Goal: Check status: Check status

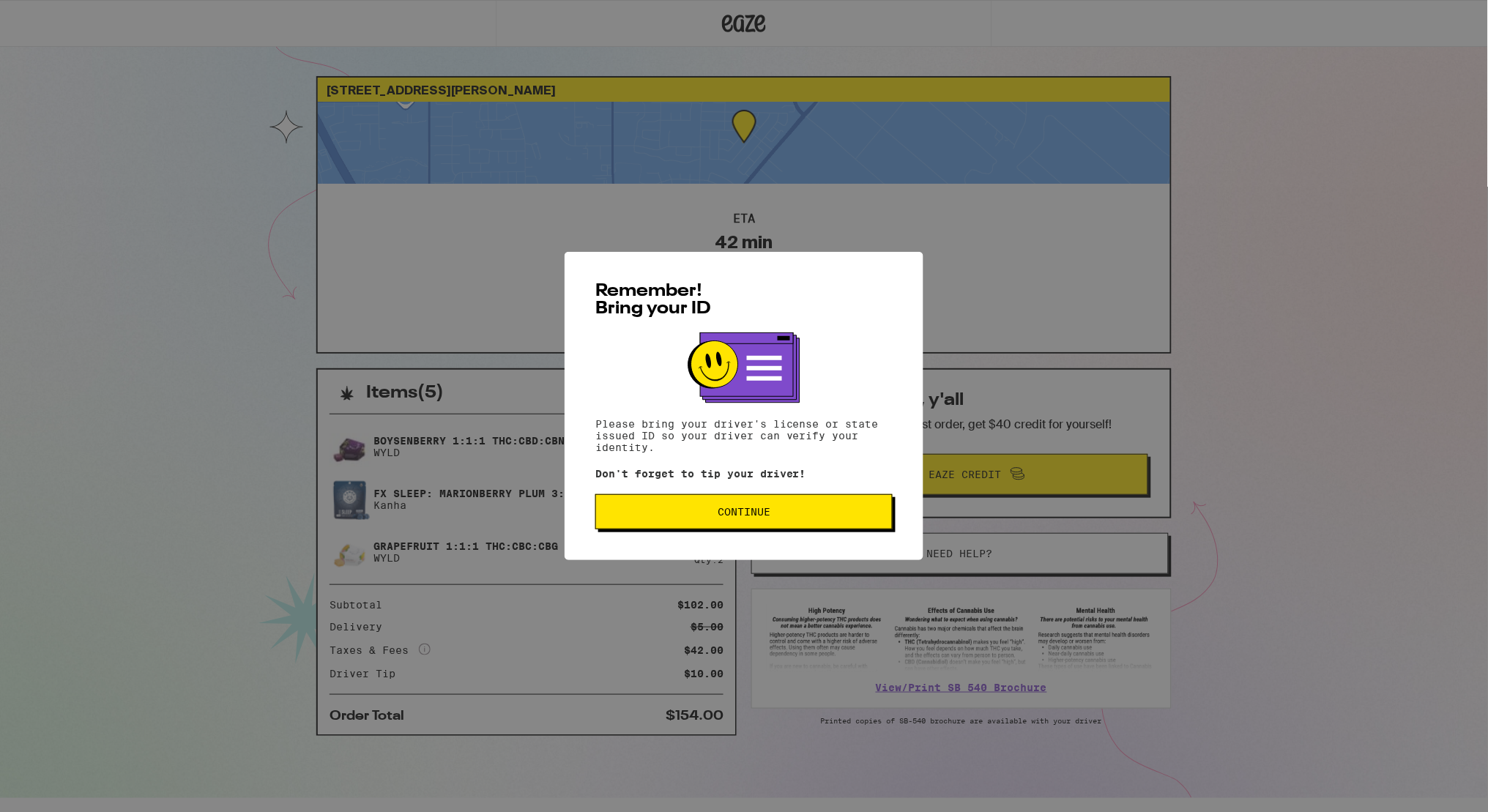
click at [857, 514] on span "Continue" at bounding box center [744, 512] width 272 height 10
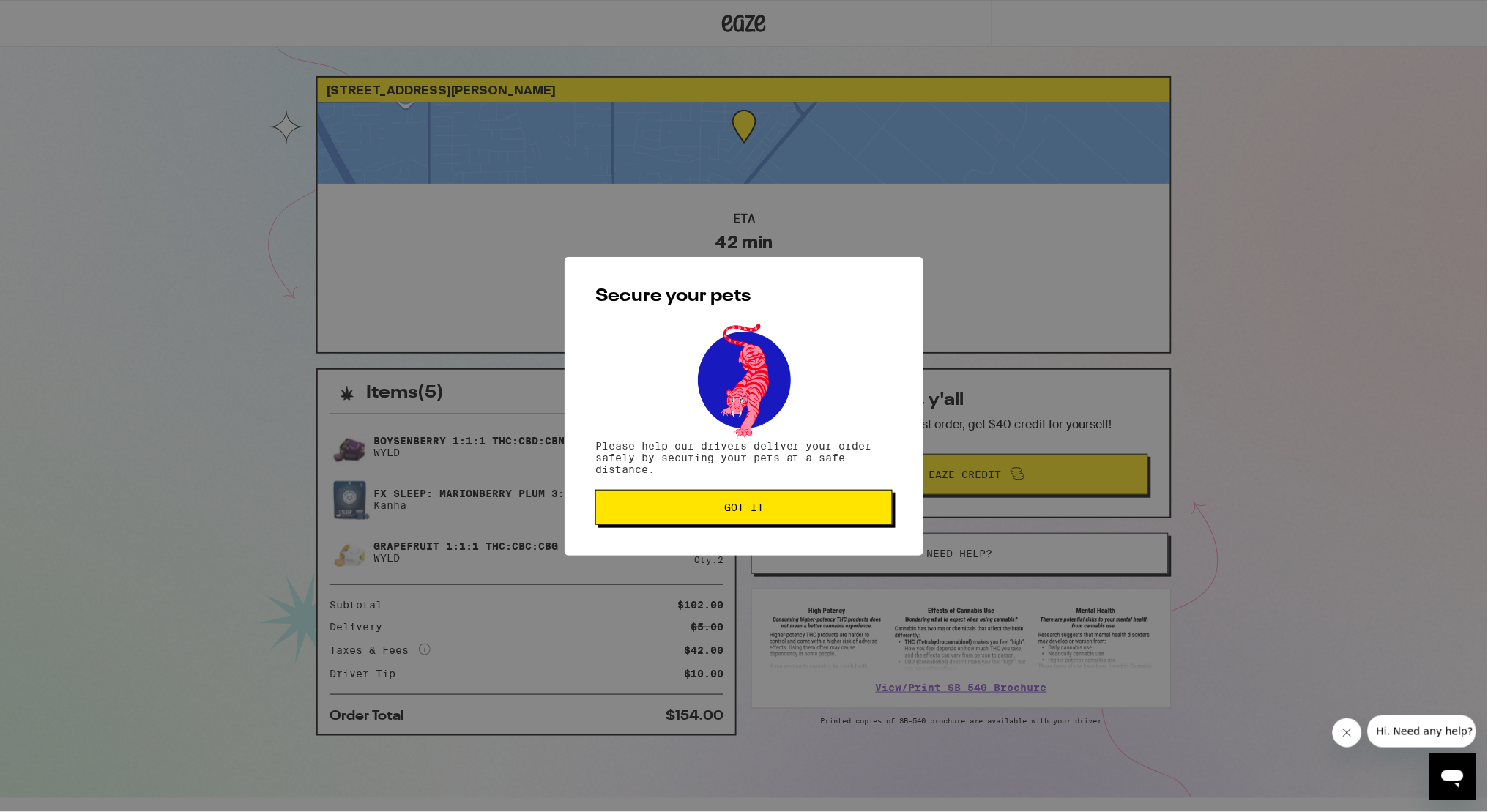
click at [857, 512] on span "Got it" at bounding box center [744, 507] width 272 height 10
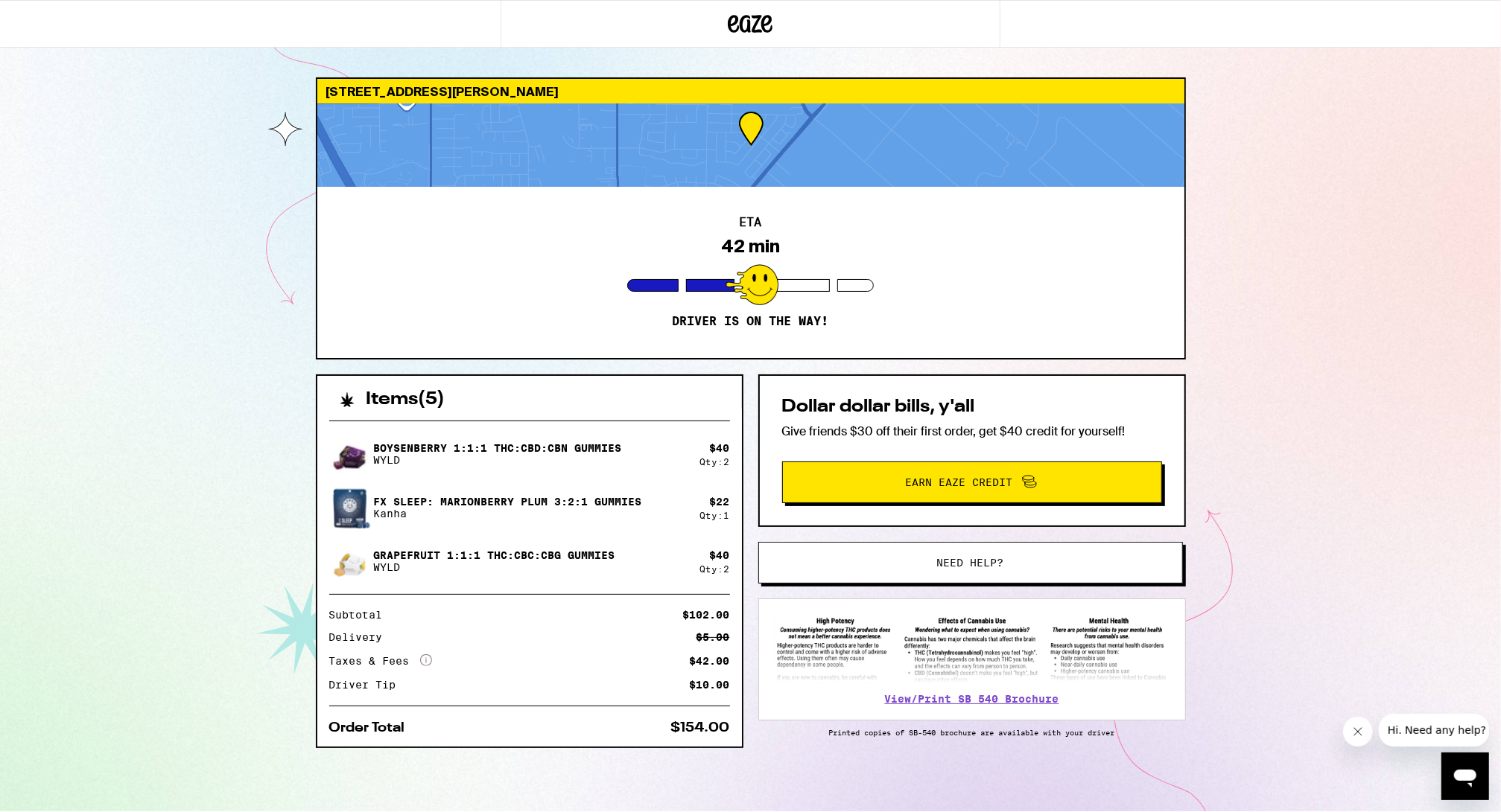
click at [1267, 228] on div "9980 Ted Kolb Way Elk Grove 95624 ETA 42 min Driver is on the way! Items ( 5 ) …" at bounding box center [750, 405] width 1501 height 811
click at [1336, 266] on div "9980 Ted Kolb Way Elk Grove 95624 ETA 42 min Driver is on the way! Items ( 5 ) …" at bounding box center [750, 405] width 1501 height 811
click at [1277, 266] on div "9980 Ted Kolb Way Elk Grove 95624 ETA 42 min Driver is on the way! Items ( 5 ) …" at bounding box center [750, 405] width 1501 height 811
click at [1310, 266] on div "9980 Ted Kolb Way Elk Grove 95624 ETA 42 min Driver is on the way! Items ( 5 ) …" at bounding box center [750, 405] width 1501 height 811
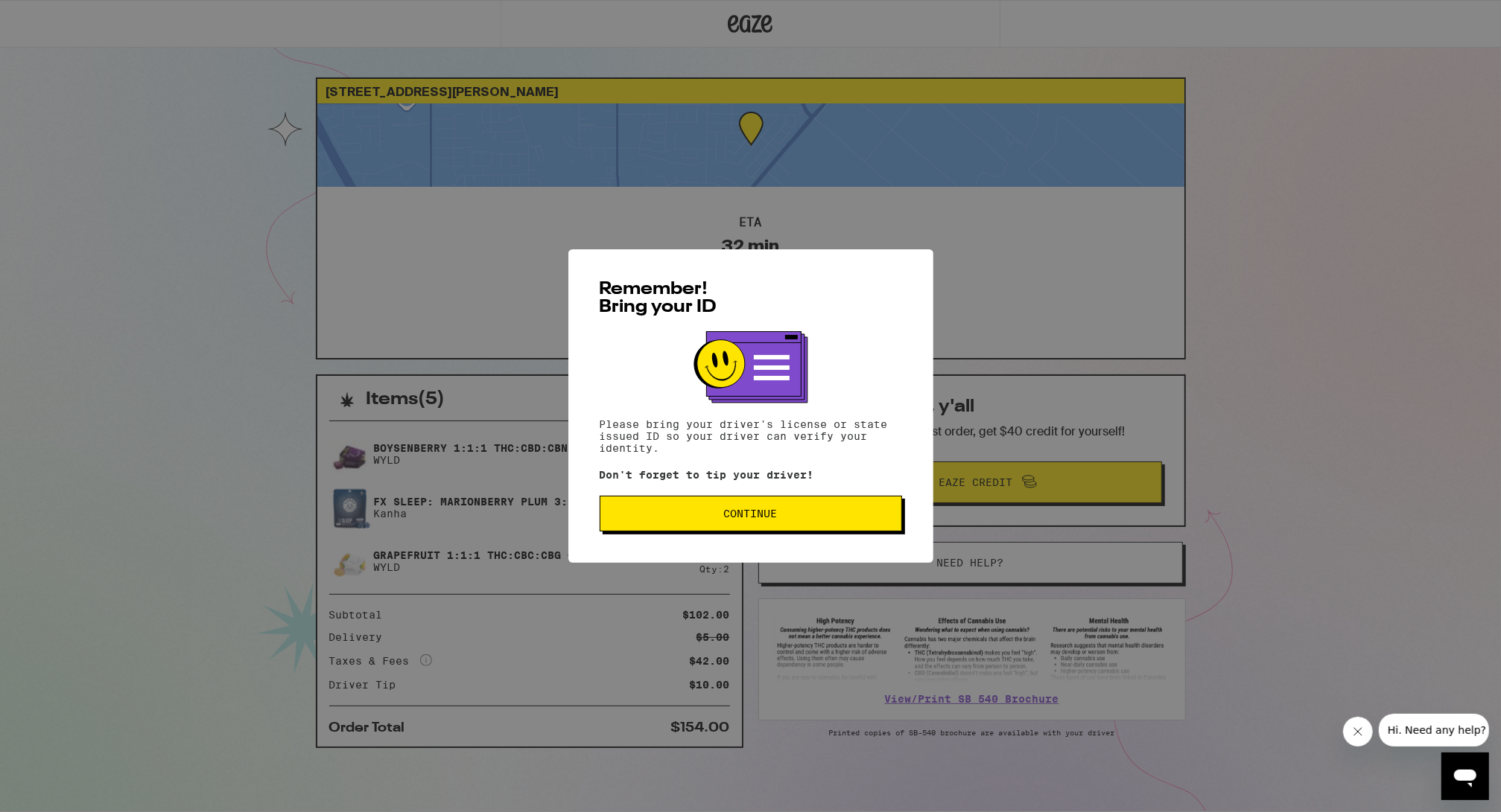
click at [837, 532] on button "Continue" at bounding box center [750, 513] width 303 height 36
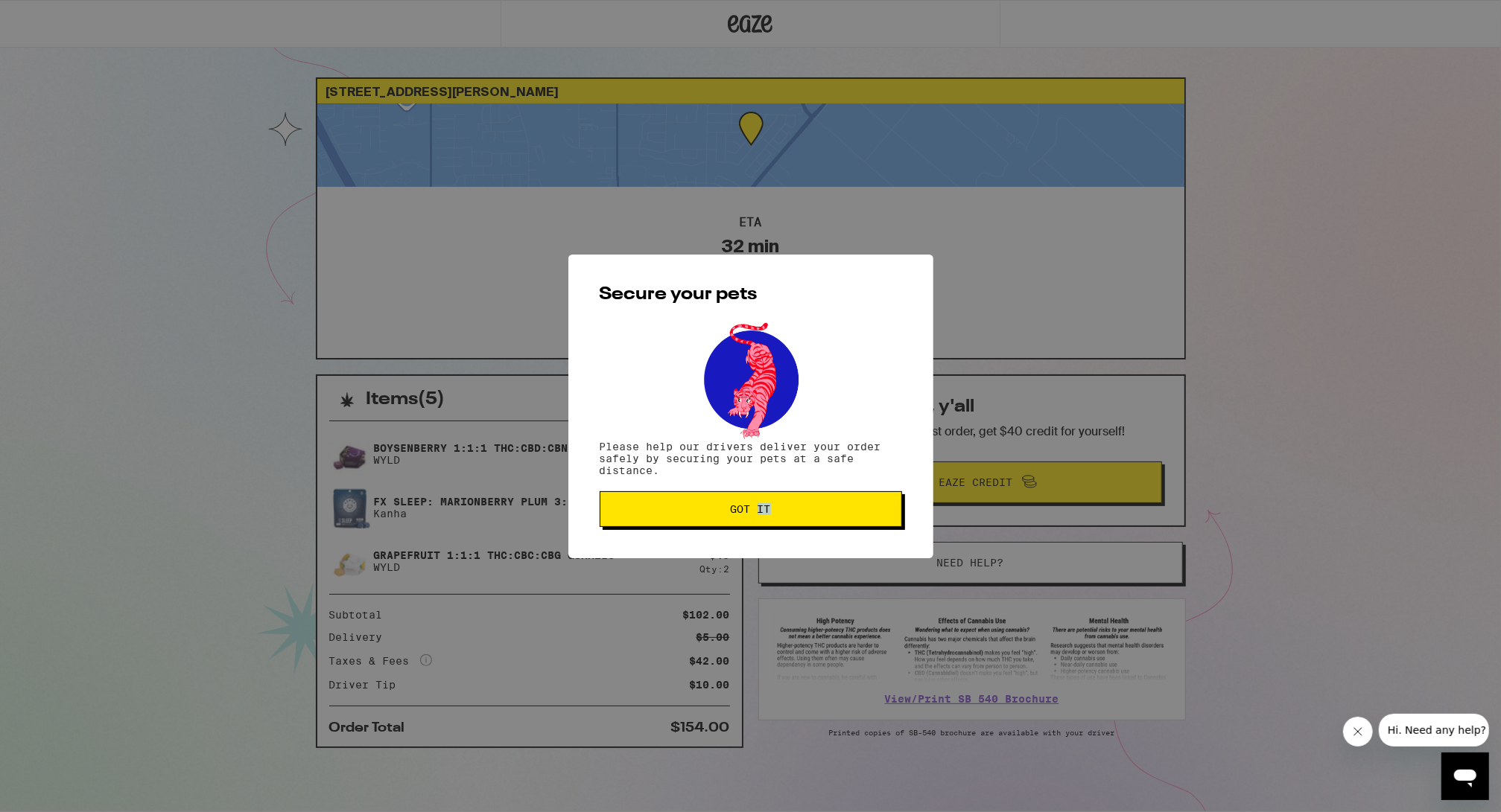
click at [837, 534] on div "Secure your pets Please help our drivers deliver your order safely by securing …" at bounding box center [750, 406] width 365 height 304
click at [838, 514] on span "Got it" at bounding box center [750, 508] width 277 height 11
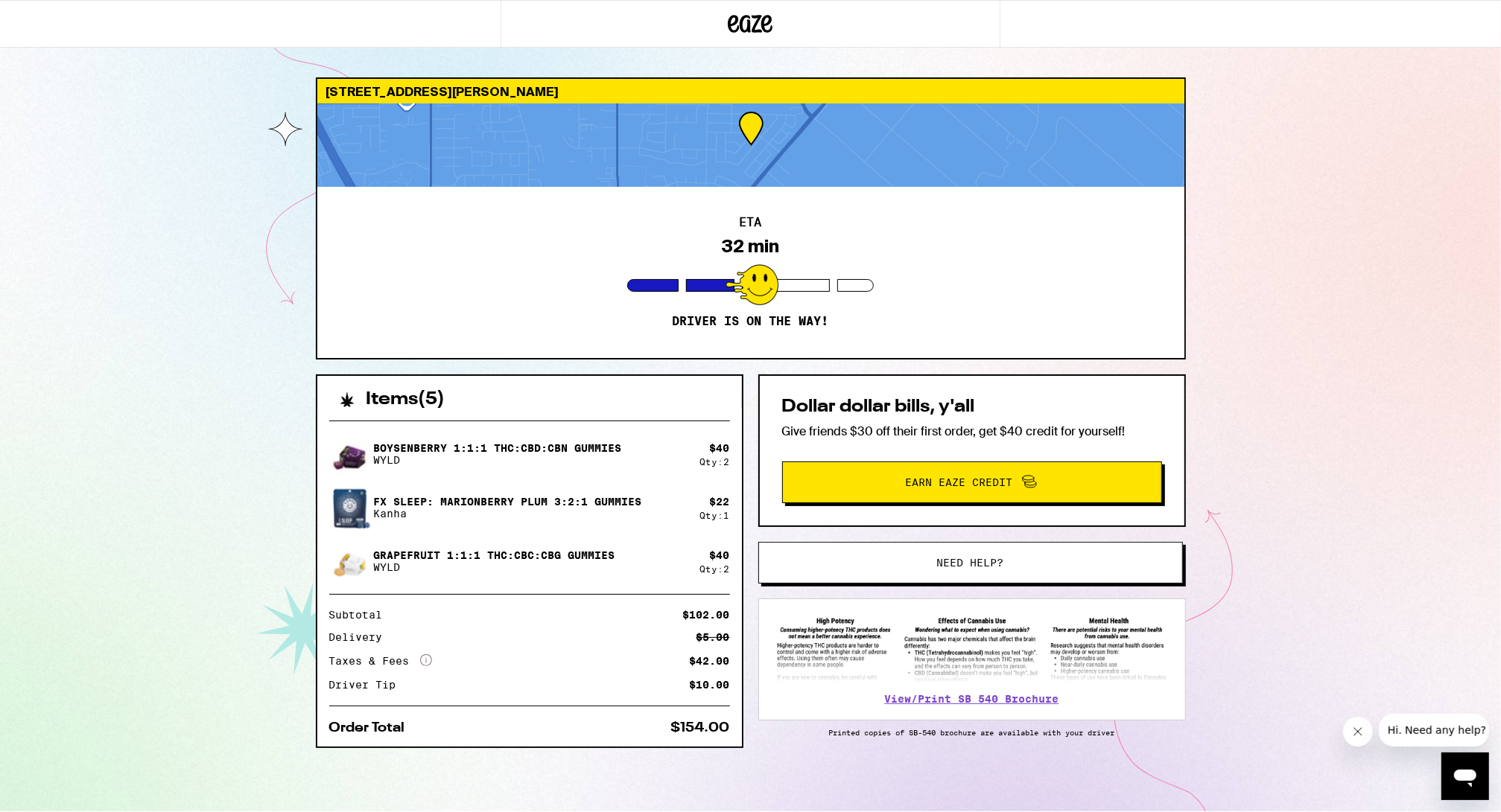
click at [1287, 296] on div "9980 Ted Kolb Way Elk Grove 95624 ETA 32 min Driver is on the way! Items ( 5 ) …" at bounding box center [750, 405] width 1501 height 811
click at [1339, 295] on div "9980 Ted Kolb Way Elk Grove 95624 ETA 32 min Driver is on the way! Items ( 5 ) …" at bounding box center [750, 405] width 1501 height 811
click at [1279, 295] on div "9980 Ted Kolb Way Elk Grove 95624 ETA 32 min Driver is on the way! Items ( 5 ) …" at bounding box center [750, 405] width 1501 height 811
click at [1324, 297] on div "9980 Ted Kolb Way Elk Grove 95624 ETA 32 min Driver is on the way! Items ( 5 ) …" at bounding box center [750, 405] width 1501 height 811
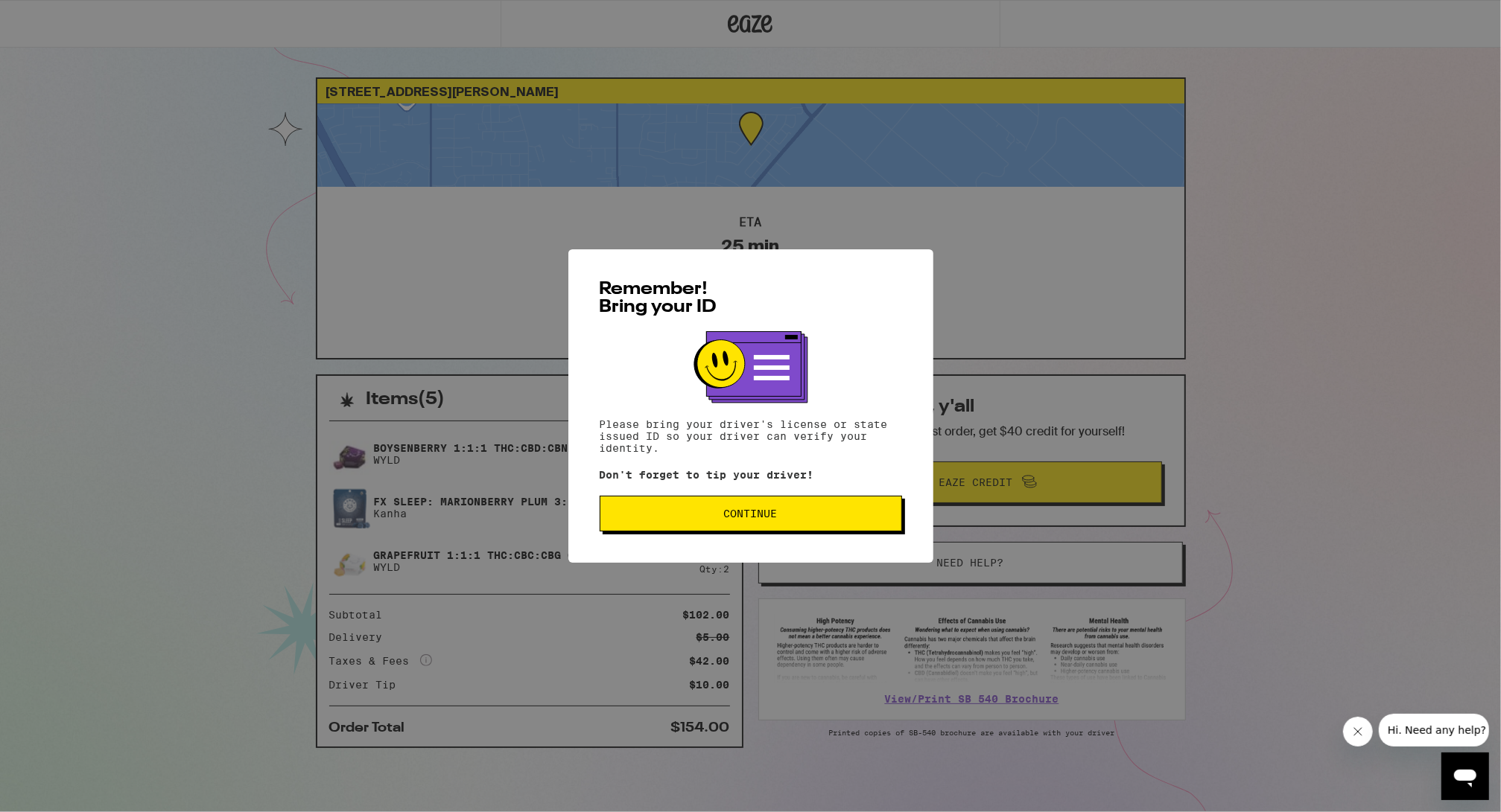
click at [846, 519] on span "Continue" at bounding box center [750, 513] width 277 height 11
click at [817, 522] on button "Continue" at bounding box center [750, 513] width 303 height 36
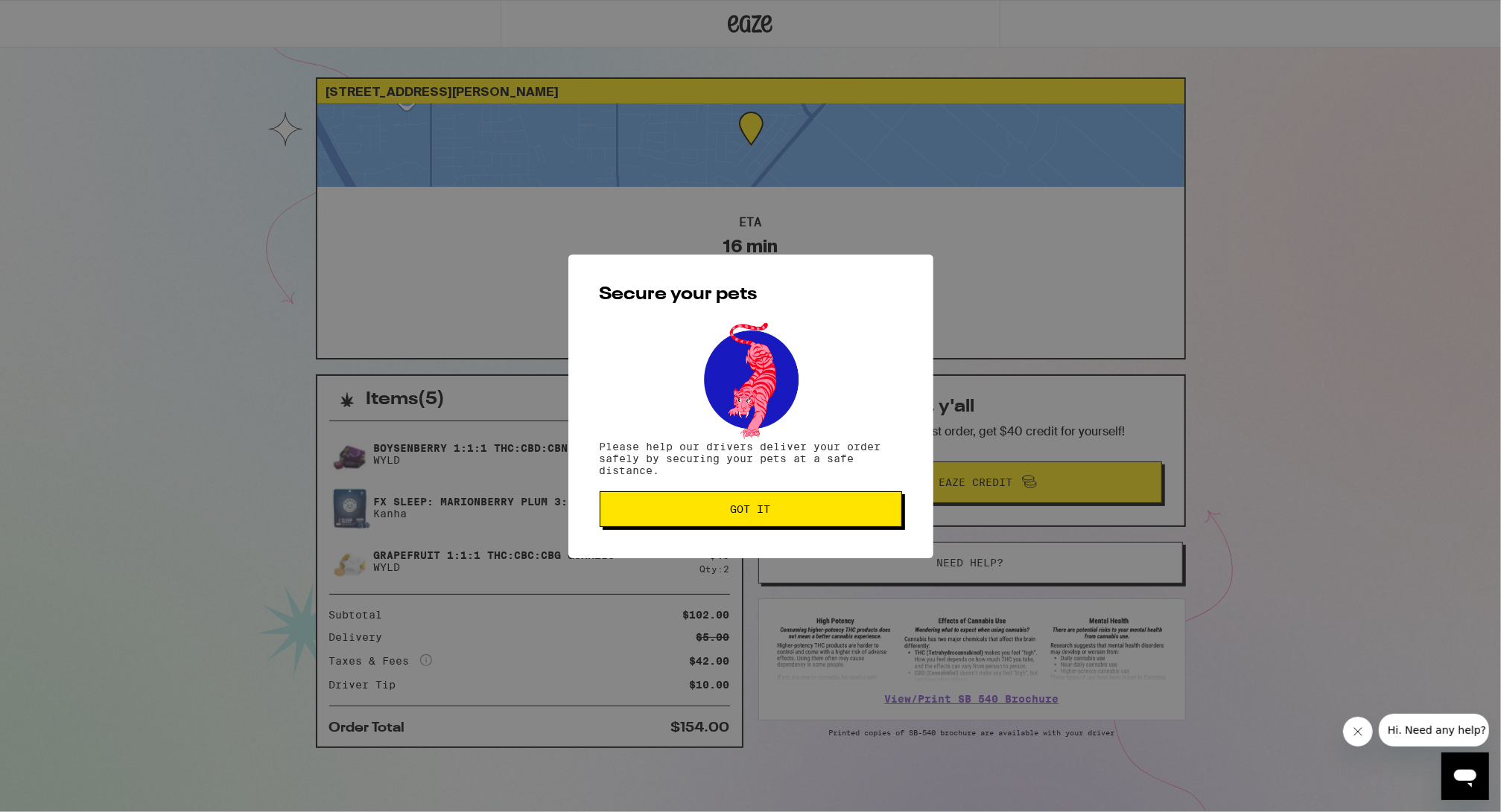
click at [817, 522] on button "Got it" at bounding box center [750, 508] width 303 height 36
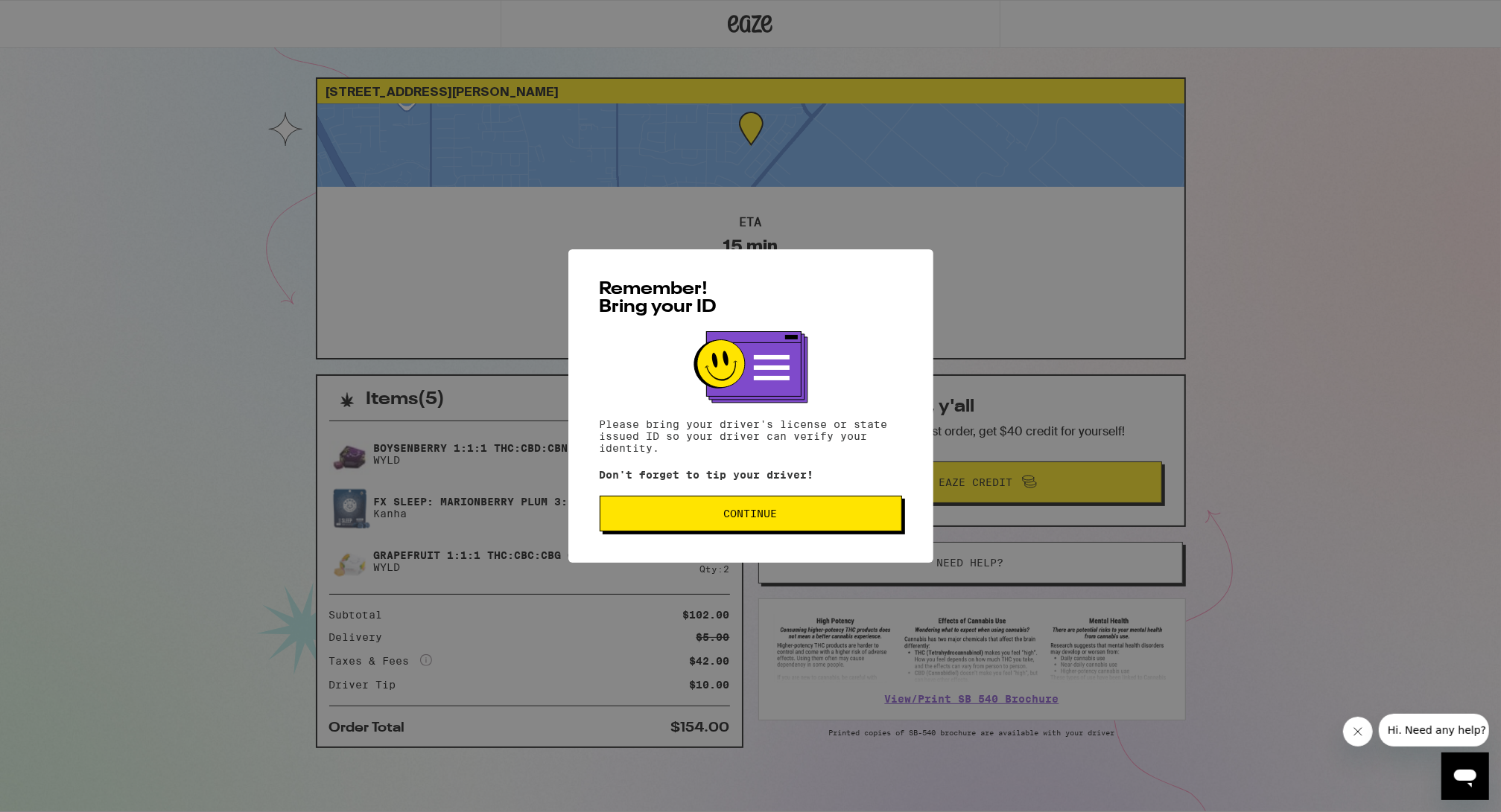
click at [798, 508] on button "Continue" at bounding box center [750, 513] width 303 height 36
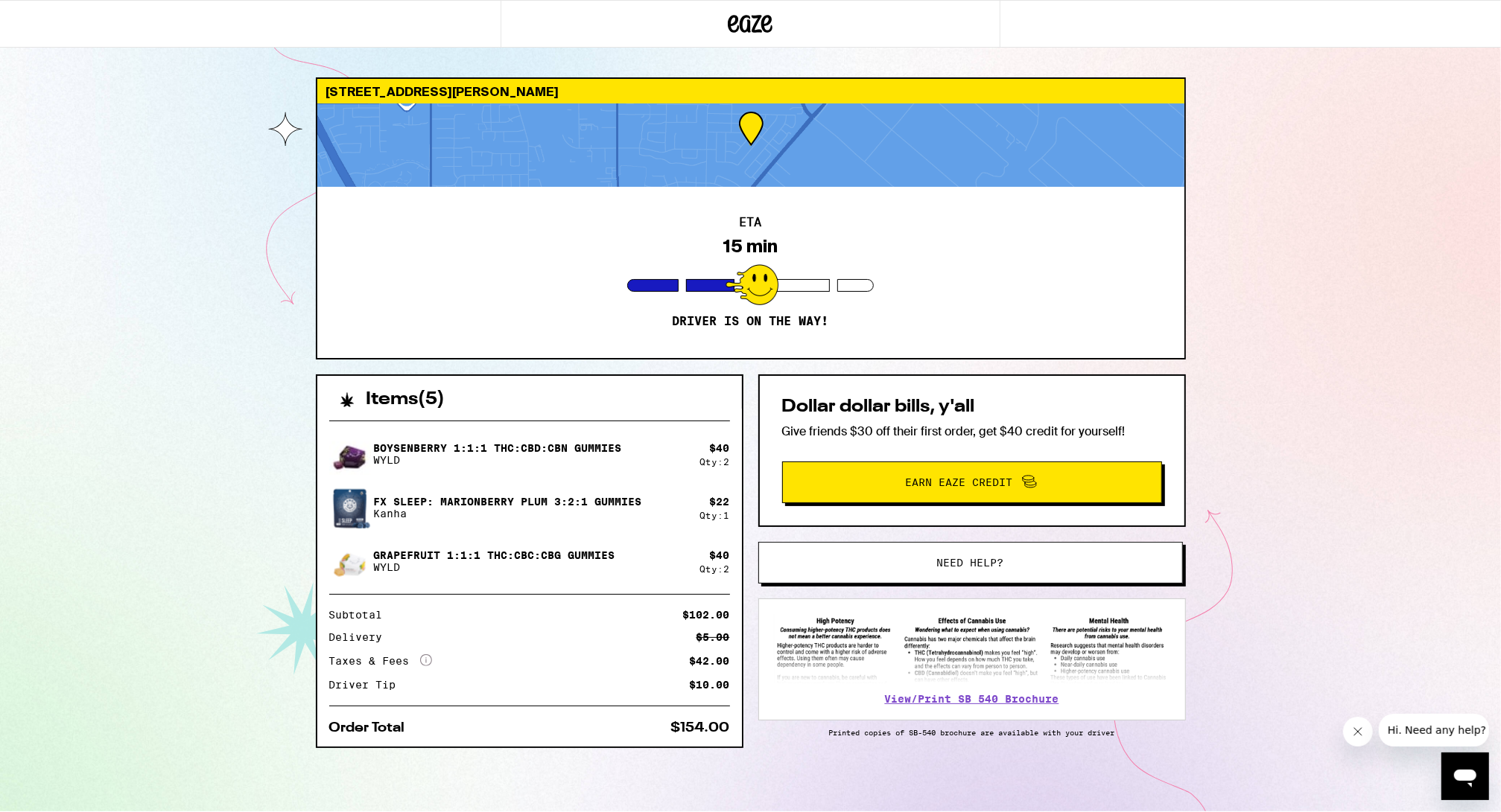
click at [818, 96] on div "[STREET_ADDRESS][PERSON_NAME]" at bounding box center [750, 91] width 867 height 24
click at [823, 170] on div at bounding box center [750, 145] width 867 height 83
click at [823, 169] on div at bounding box center [750, 145] width 867 height 83
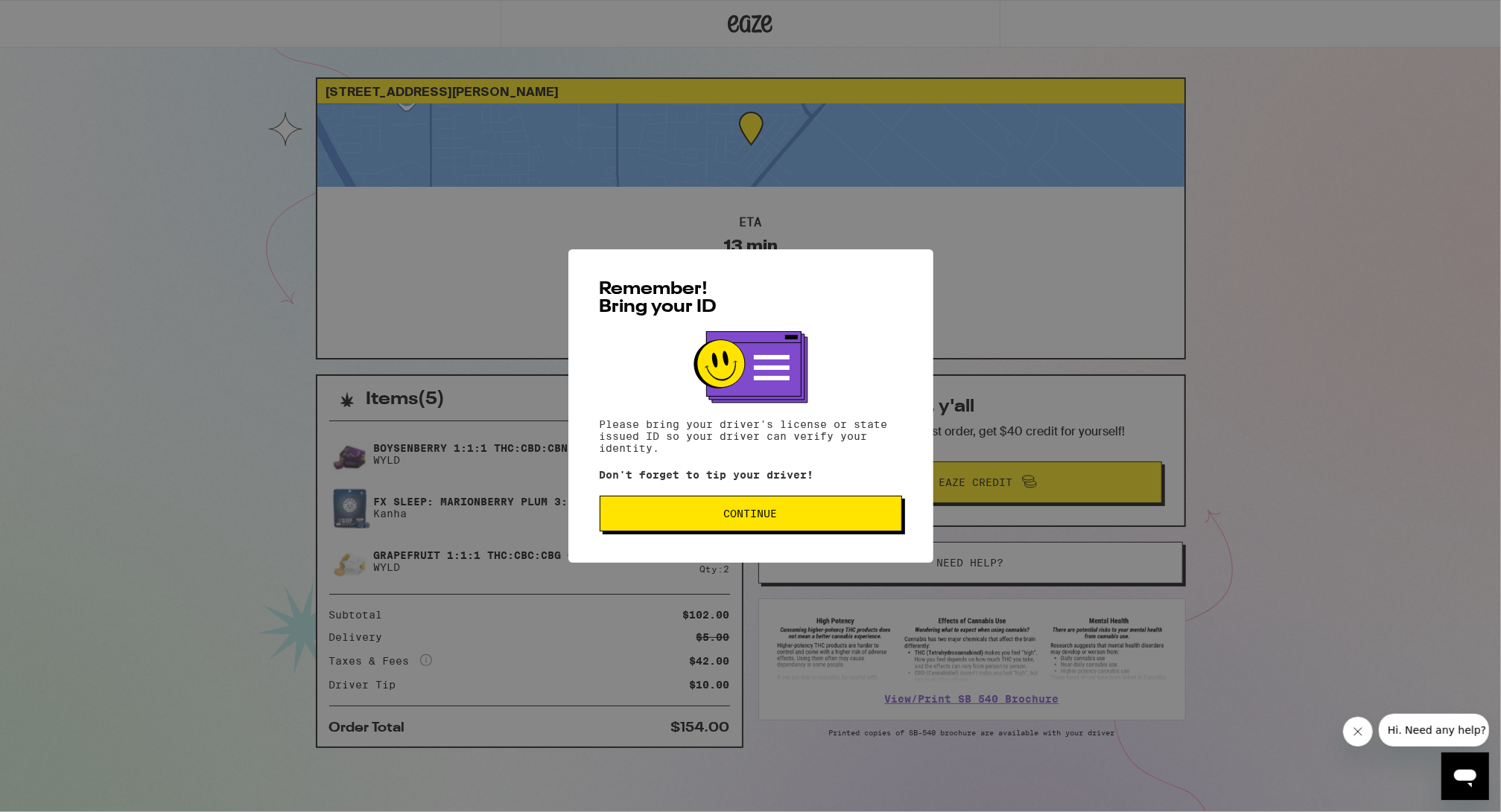
click at [869, 508] on button "Continue" at bounding box center [750, 513] width 303 height 36
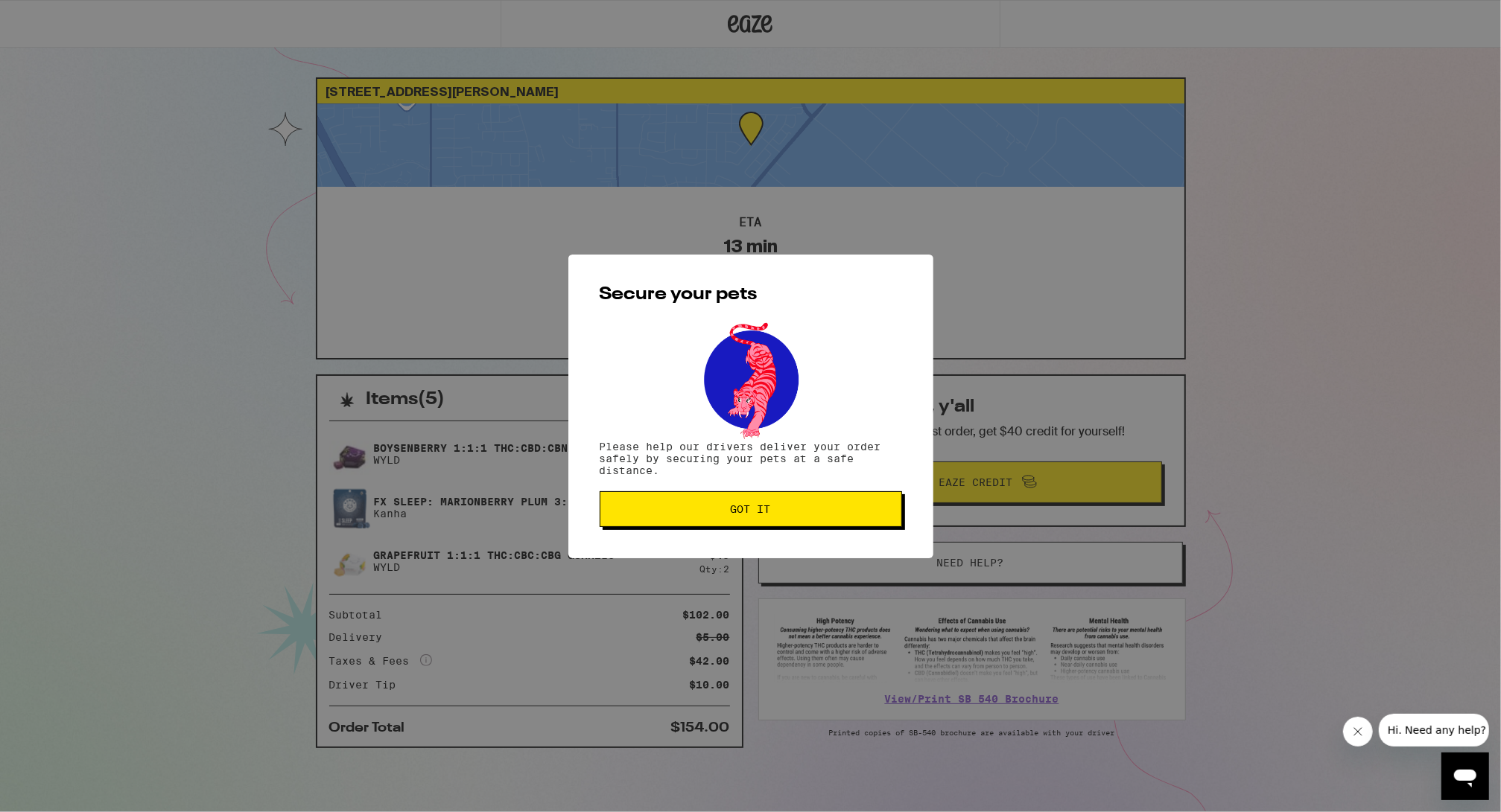
click at [869, 508] on span "Got it" at bounding box center [750, 508] width 277 height 11
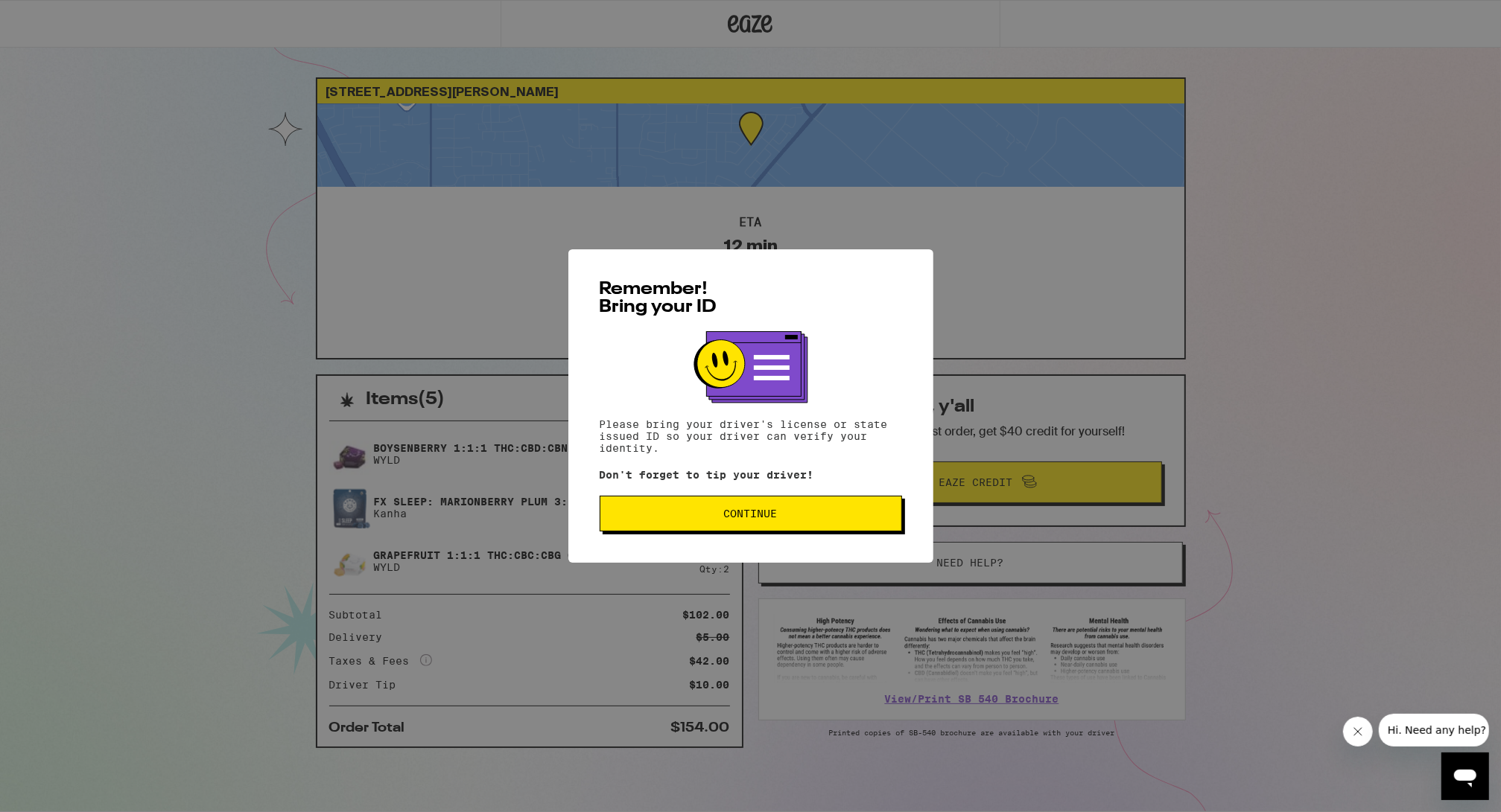
click at [860, 519] on span "Continue" at bounding box center [750, 513] width 277 height 11
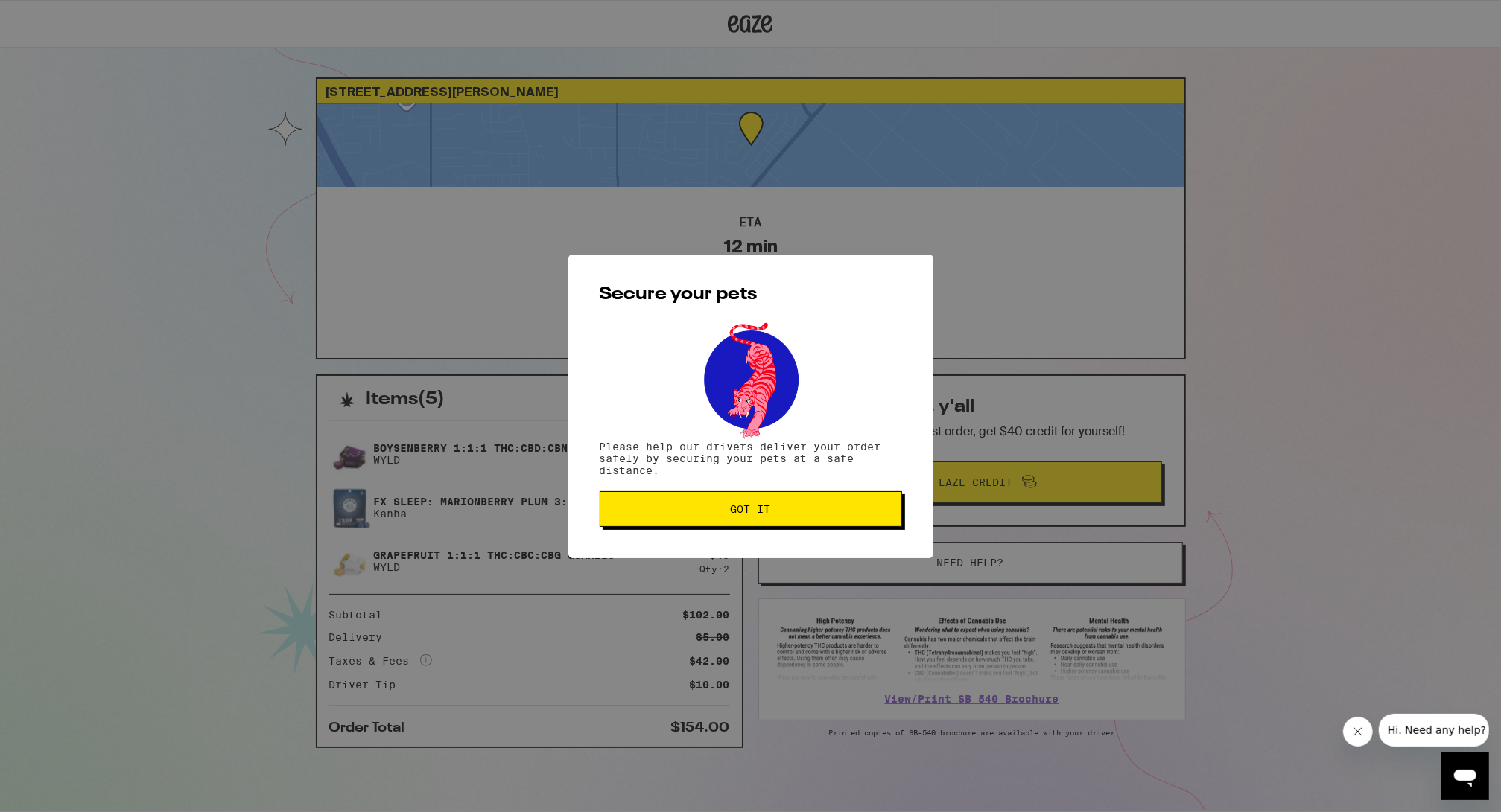
click at [860, 519] on button "Got it" at bounding box center [750, 508] width 303 height 36
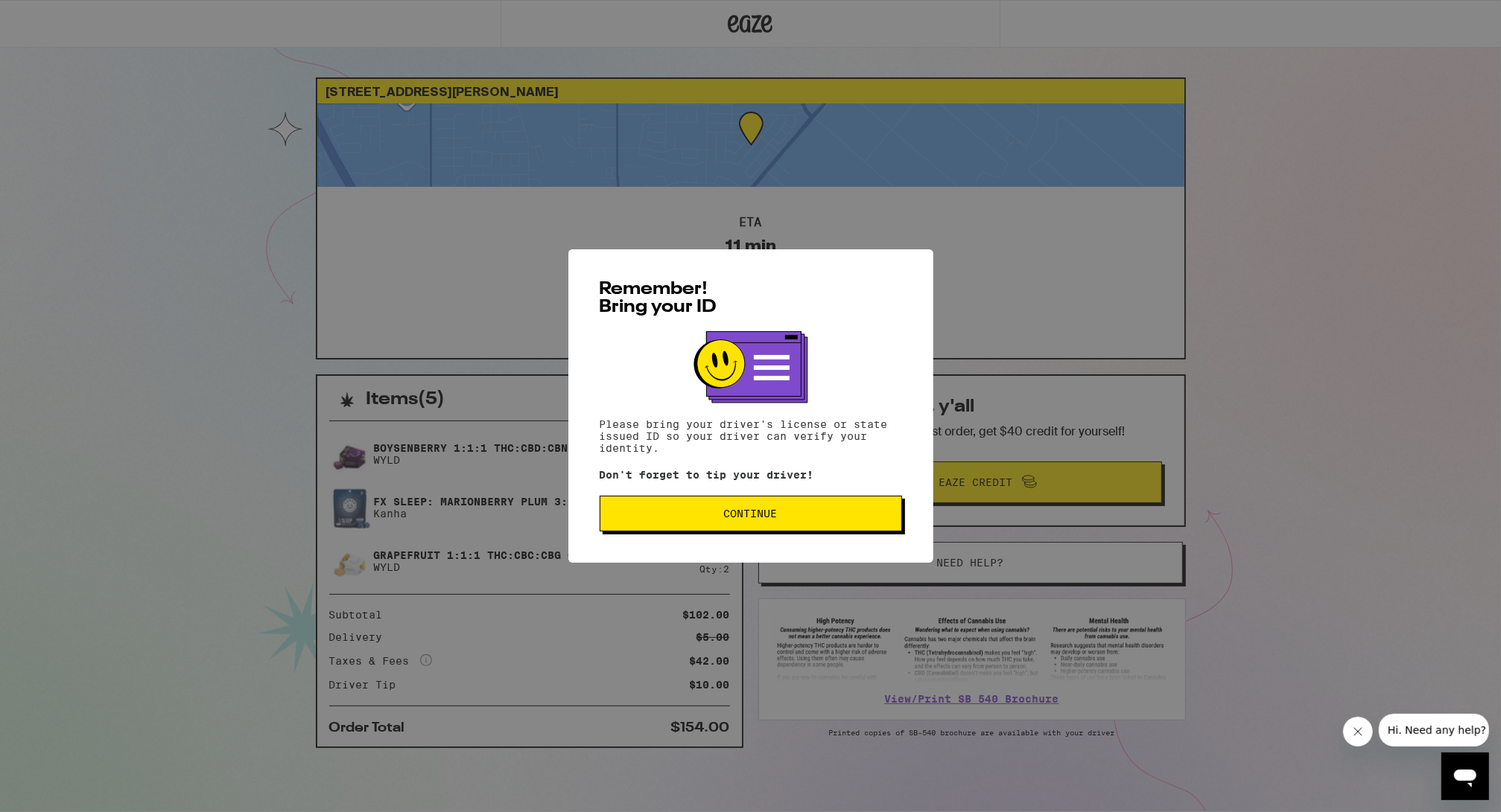
click at [750, 519] on span "Continue" at bounding box center [750, 513] width 53 height 11
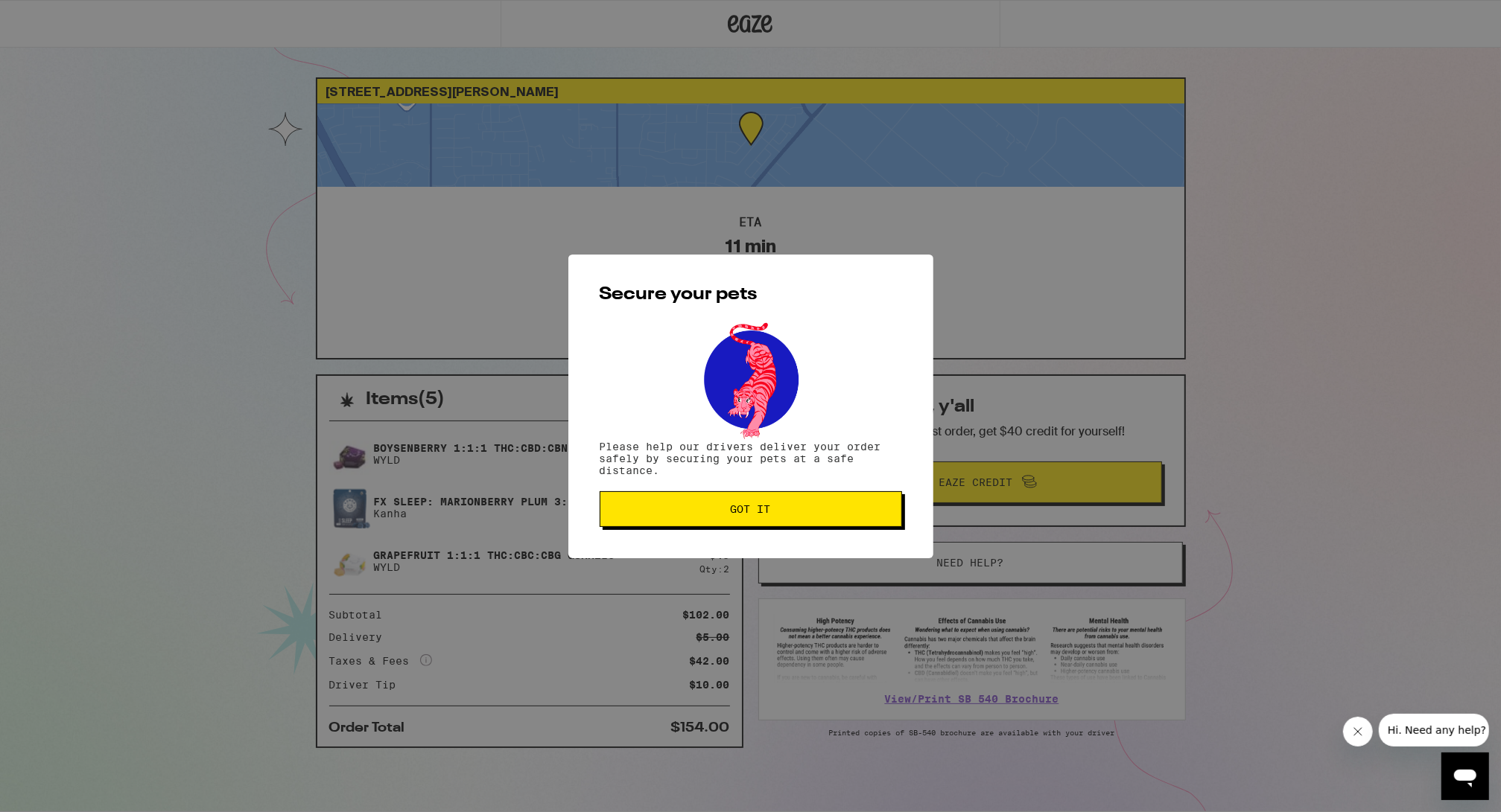
click at [750, 522] on button "Got it" at bounding box center [750, 508] width 303 height 36
